Goal: Navigation & Orientation: Find specific page/section

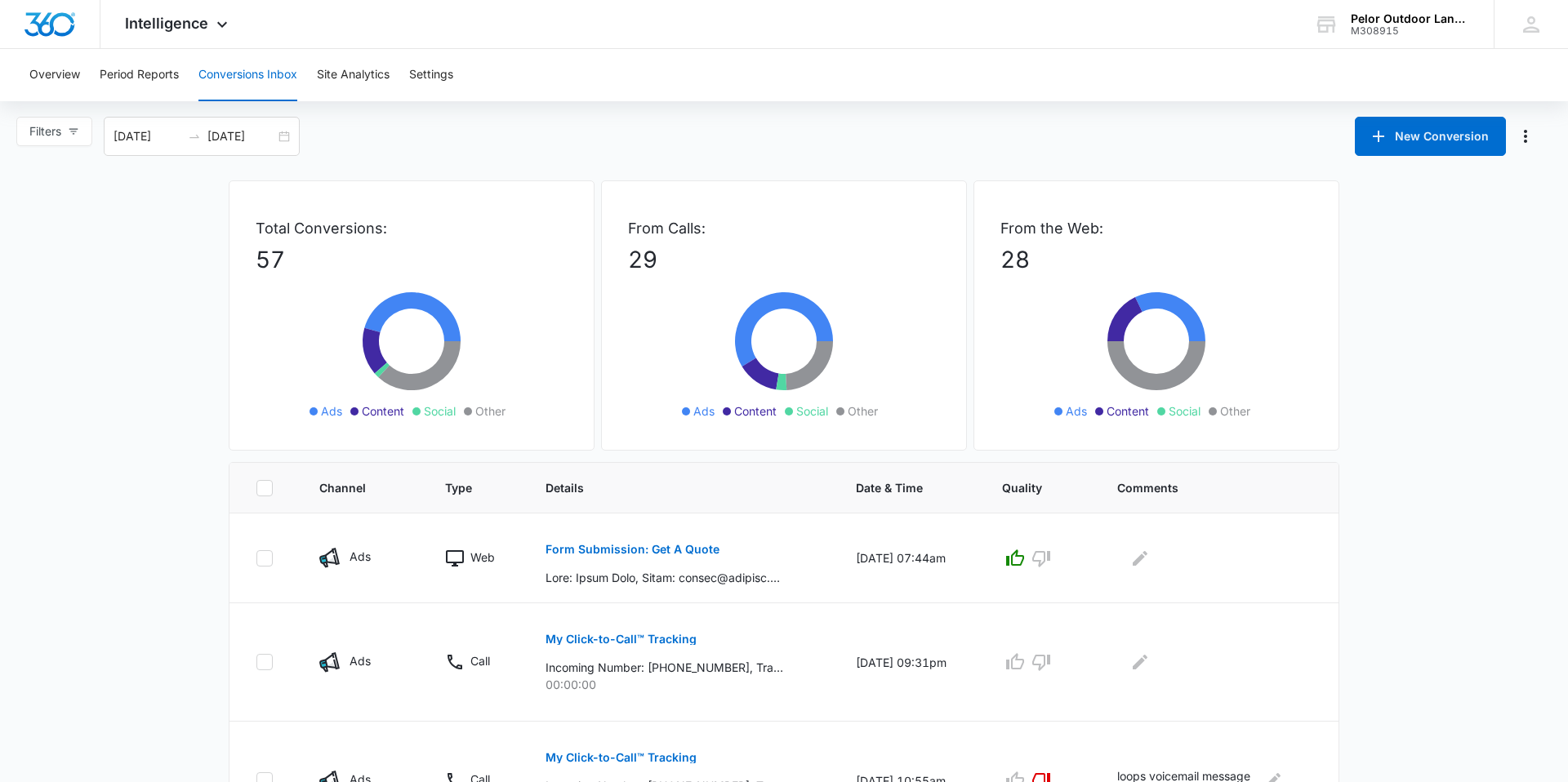
click at [265, 72] on button "Conversions Inbox" at bounding box center [248, 75] width 99 height 52
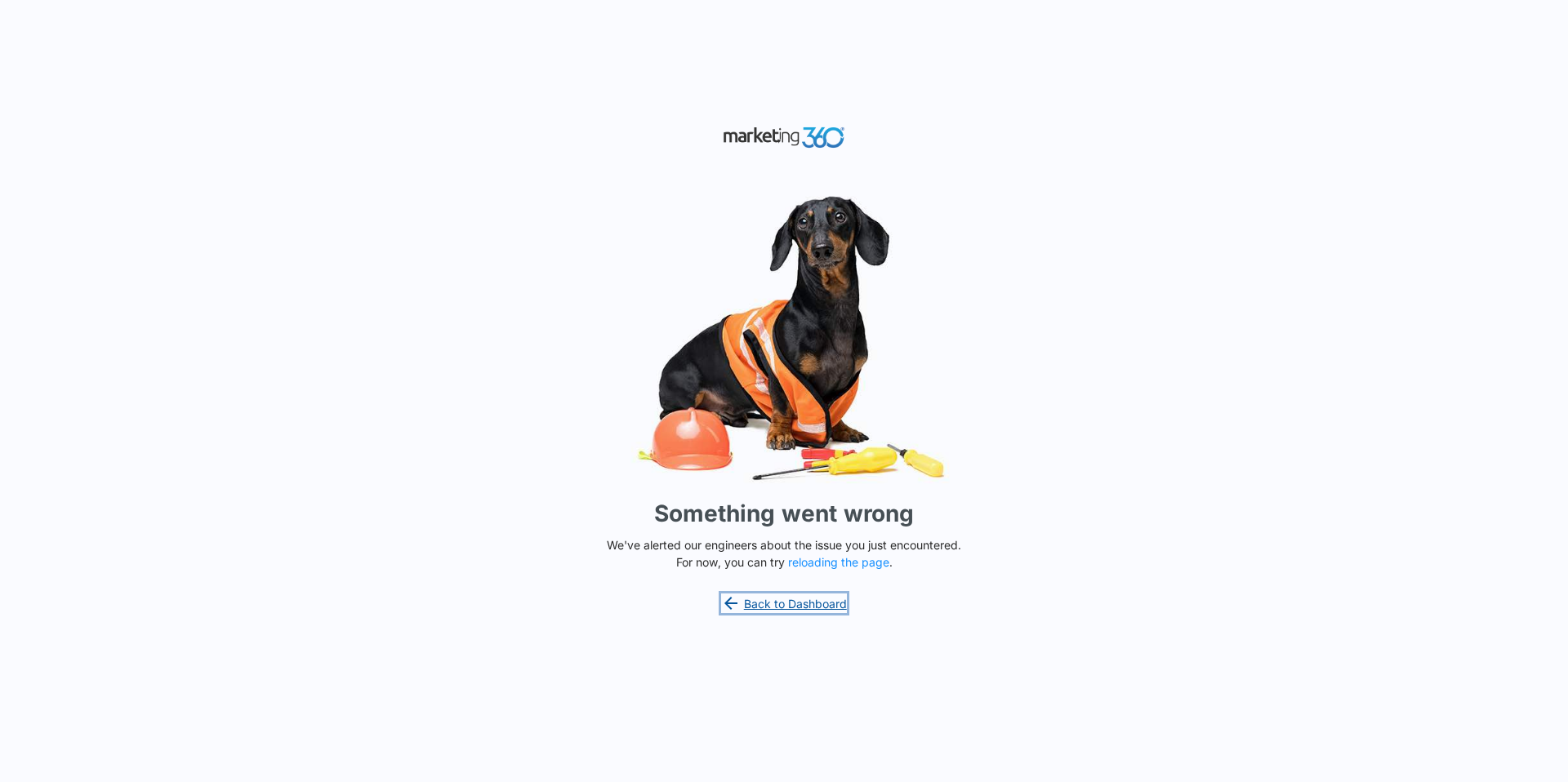
click at [828, 607] on link "Back to Dashboard" at bounding box center [784, 603] width 126 height 20
click at [846, 564] on button "reloading the page" at bounding box center [839, 562] width 101 height 13
click at [824, 140] on img at bounding box center [784, 137] width 122 height 29
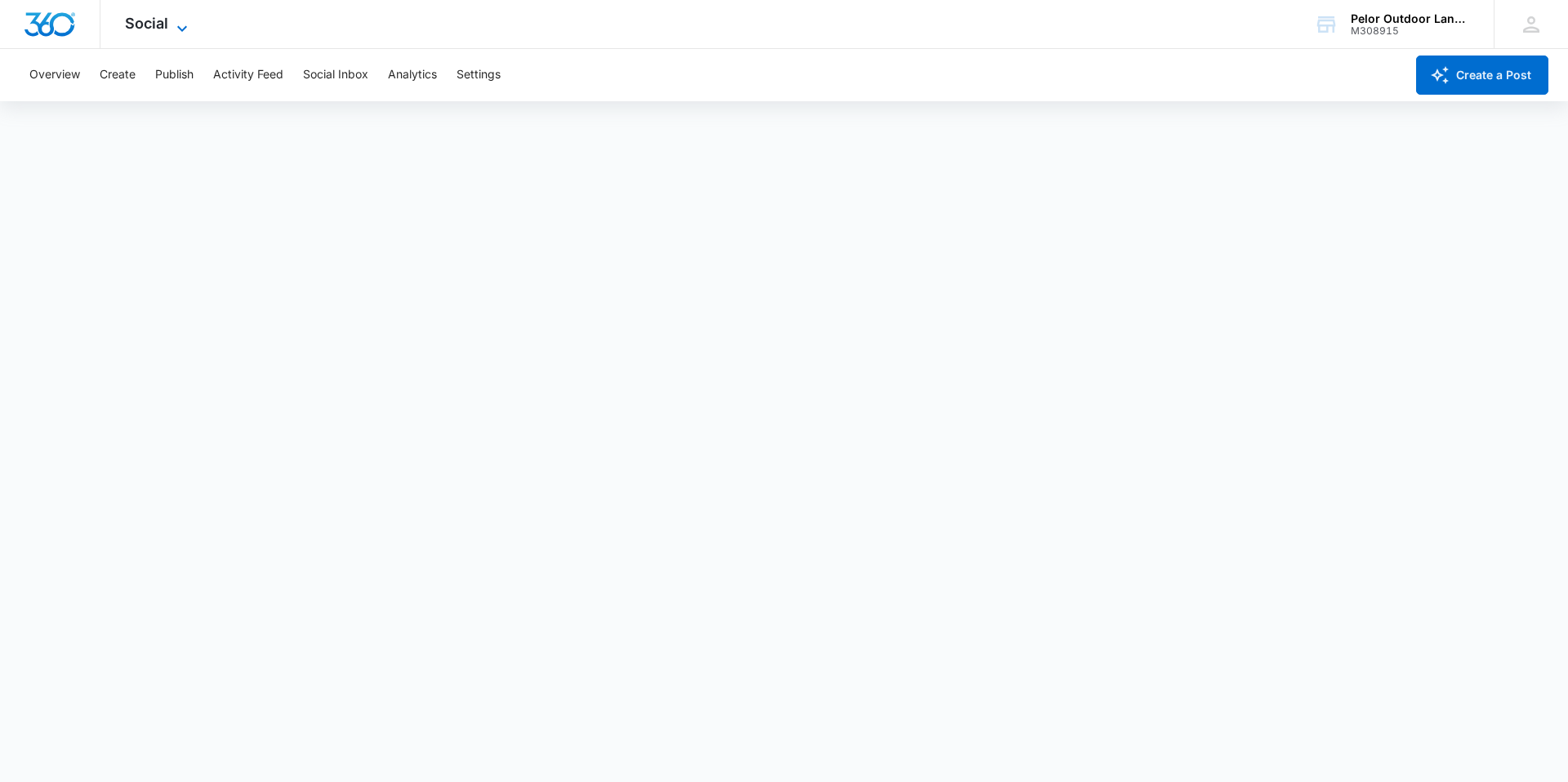
click at [147, 29] on span "Social" at bounding box center [147, 23] width 43 height 17
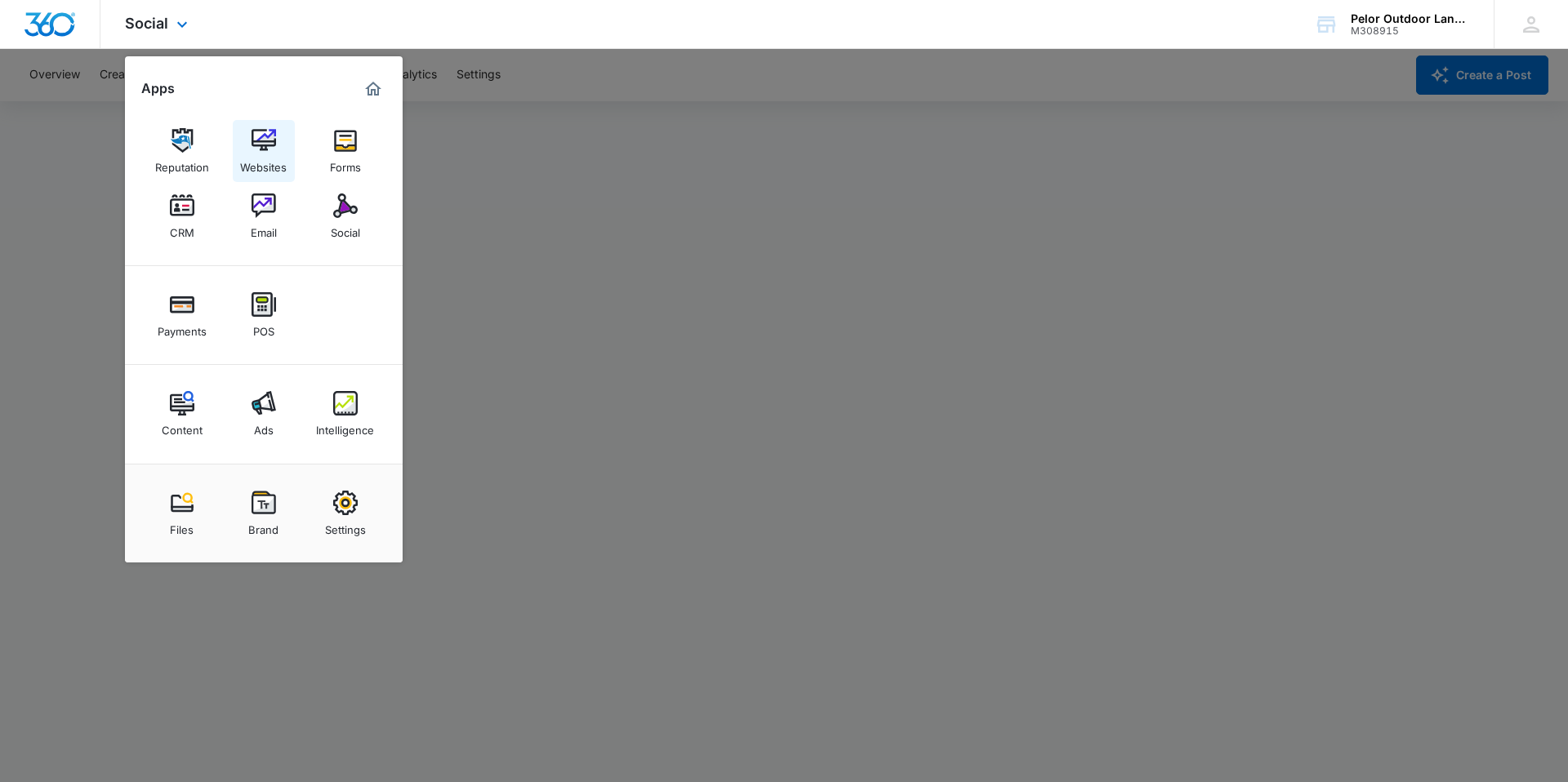
click at [261, 158] on div "Websites" at bounding box center [264, 163] width 47 height 21
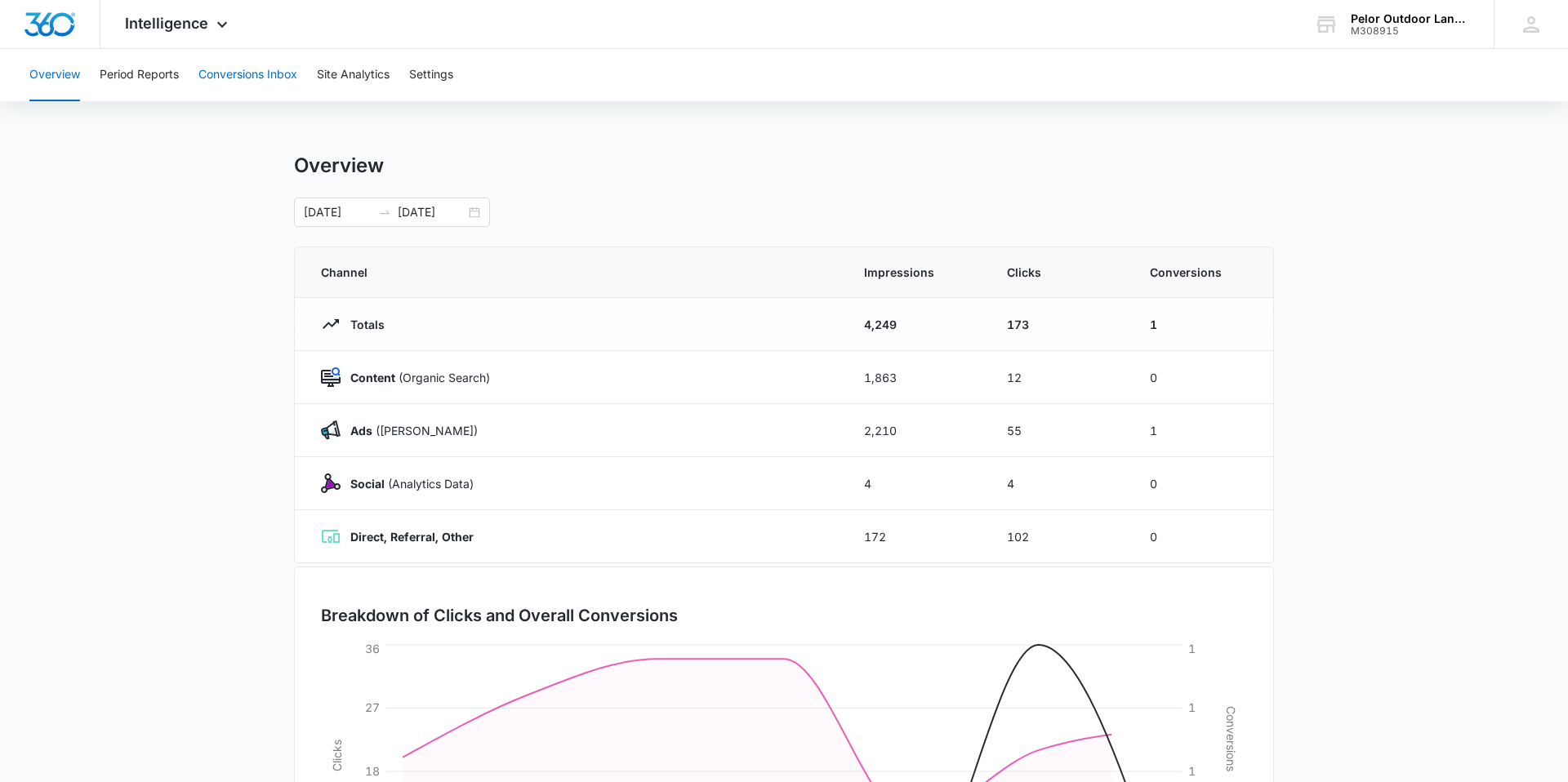
click at [262, 81] on button "Conversions Inbox" at bounding box center [248, 75] width 99 height 52
